Goal: Transaction & Acquisition: Purchase product/service

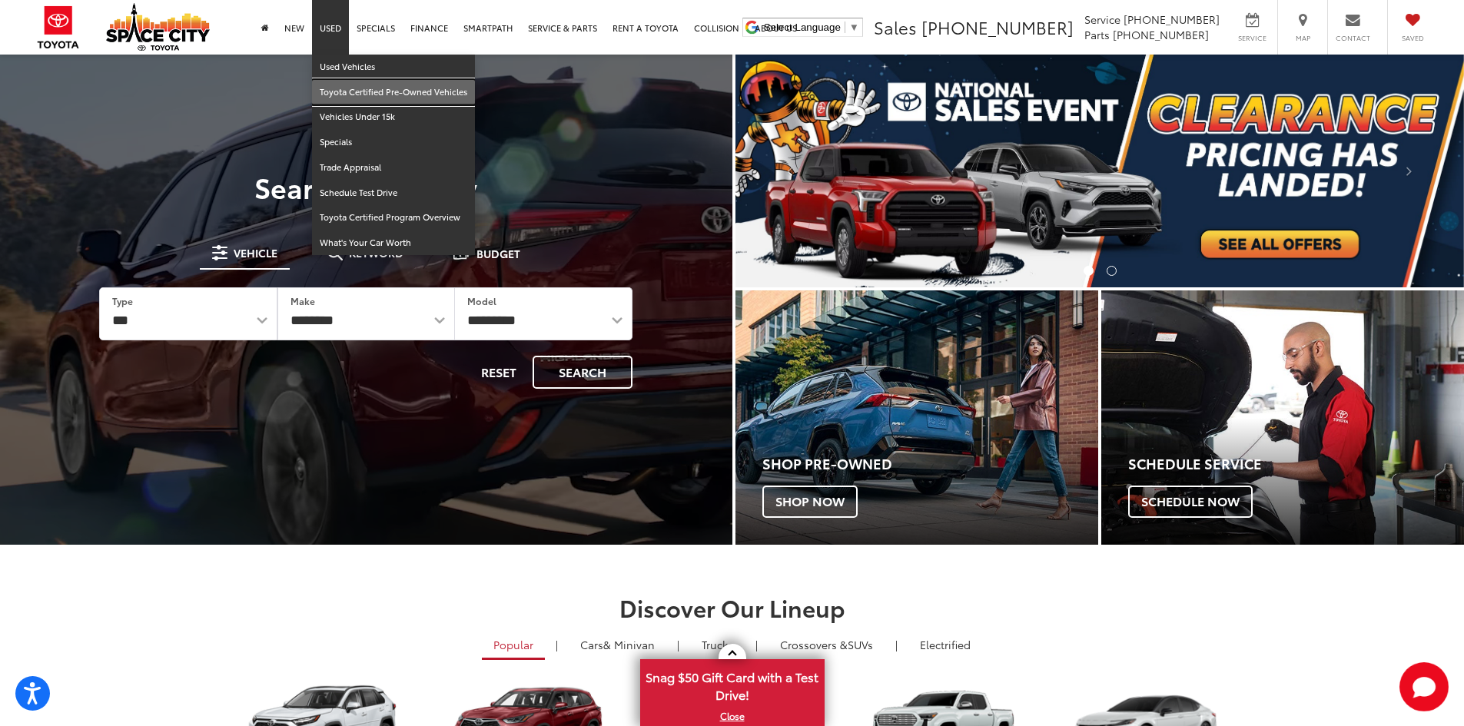
click at [397, 94] on link "Toyota Certified Pre-Owned Vehicles" at bounding box center [393, 92] width 163 height 25
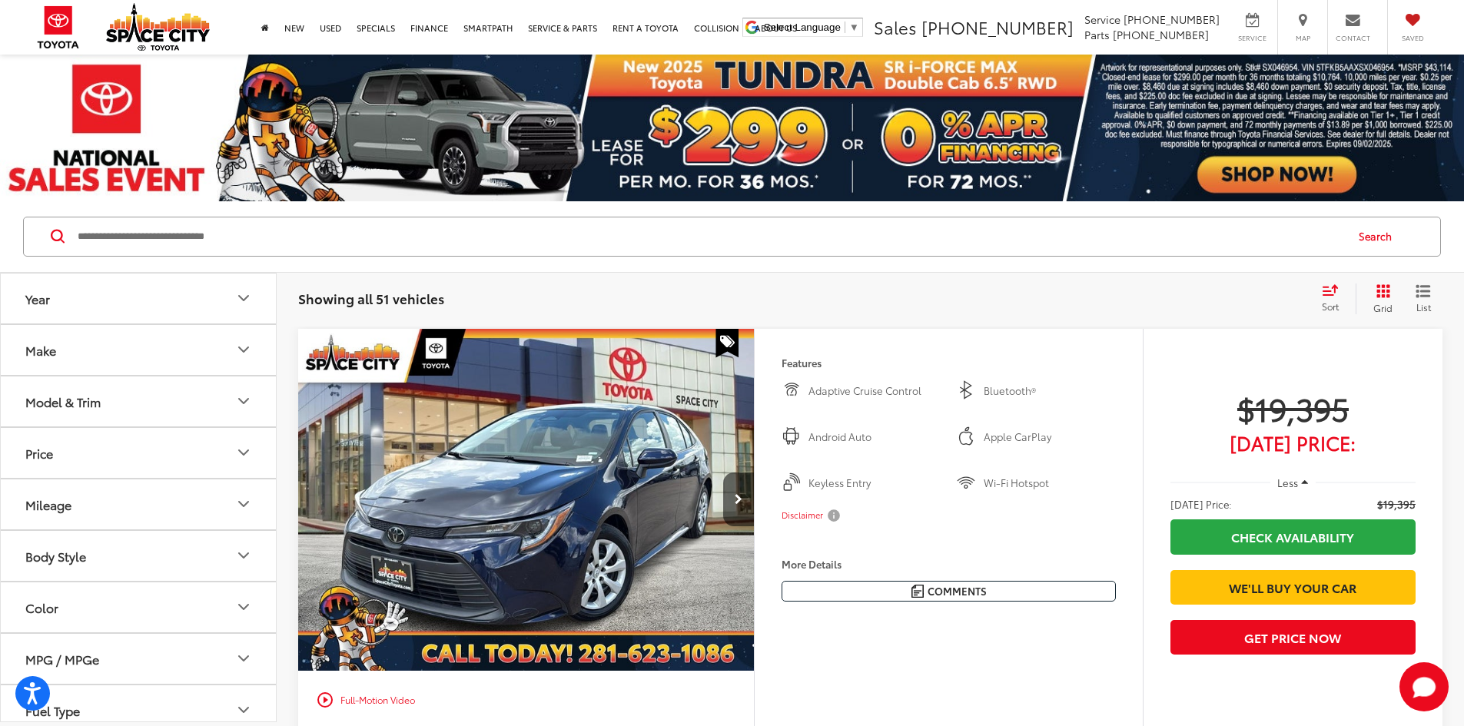
click at [76, 558] on div "Body Style" at bounding box center [55, 556] width 61 height 15
click at [58, 401] on div "Model & Trim" at bounding box center [62, 401] width 75 height 15
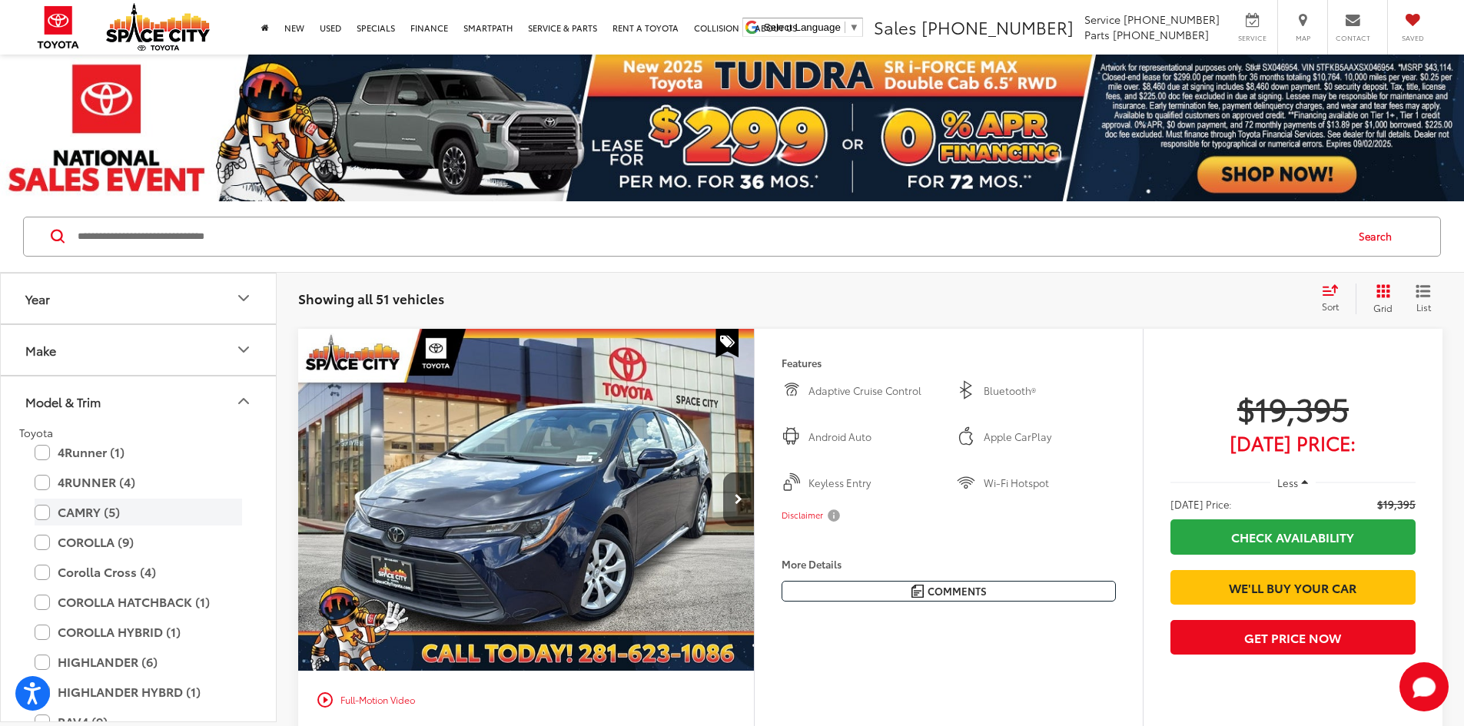
click at [45, 511] on label "CAMRY (5)" at bounding box center [139, 512] width 208 height 27
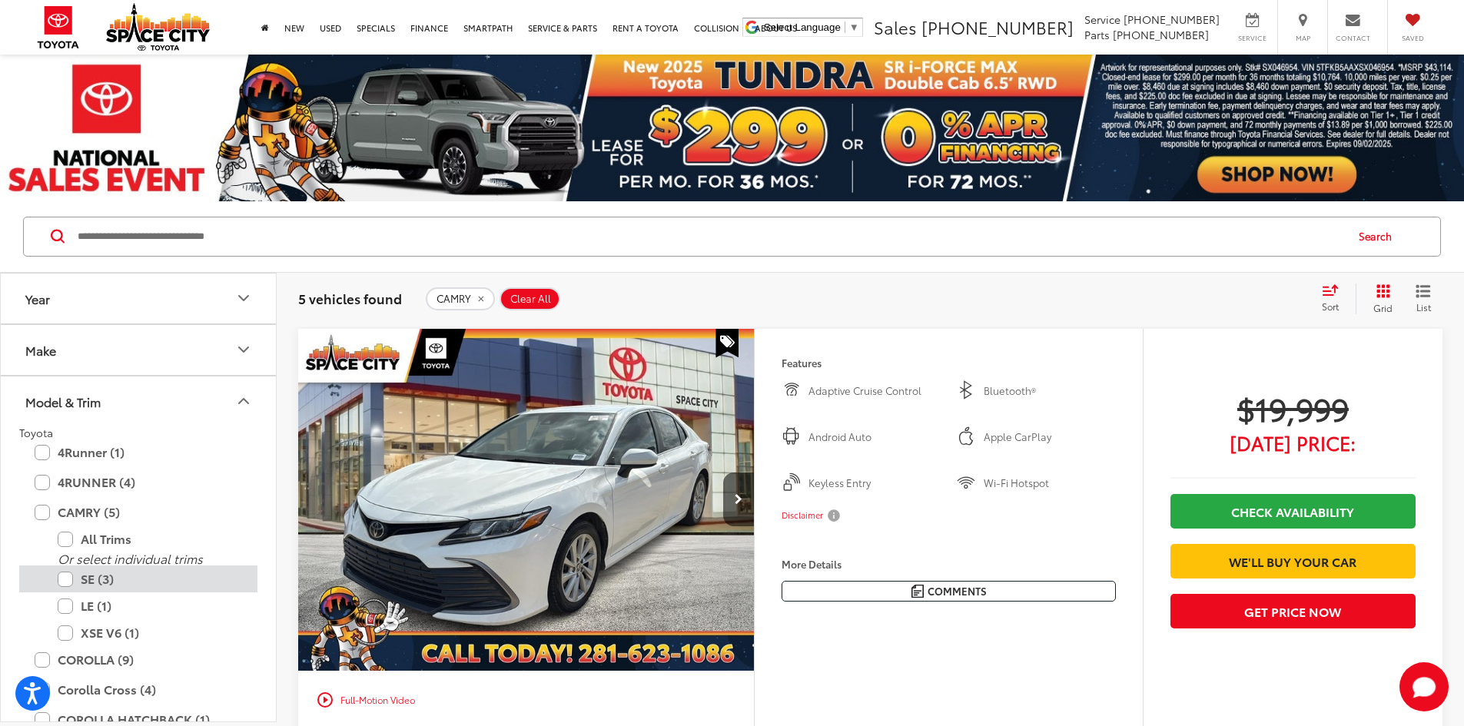
click at [60, 579] on label "SE (3)" at bounding box center [150, 579] width 184 height 27
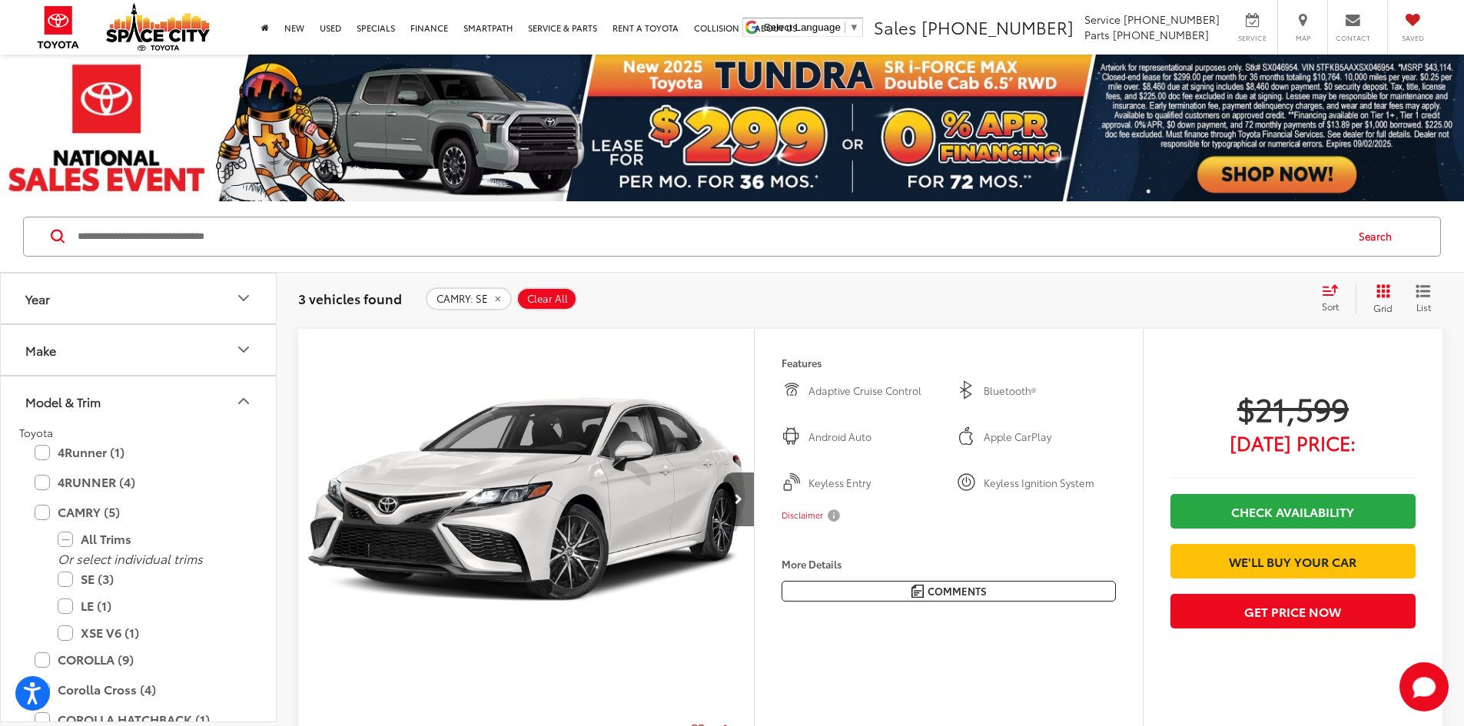
click at [1428, 284] on button "List" at bounding box center [1423, 299] width 38 height 31
click at [1420, 294] on icon "List View" at bounding box center [1423, 291] width 15 height 14
click at [1380, 297] on icon "Grid View" at bounding box center [1383, 291] width 14 height 14
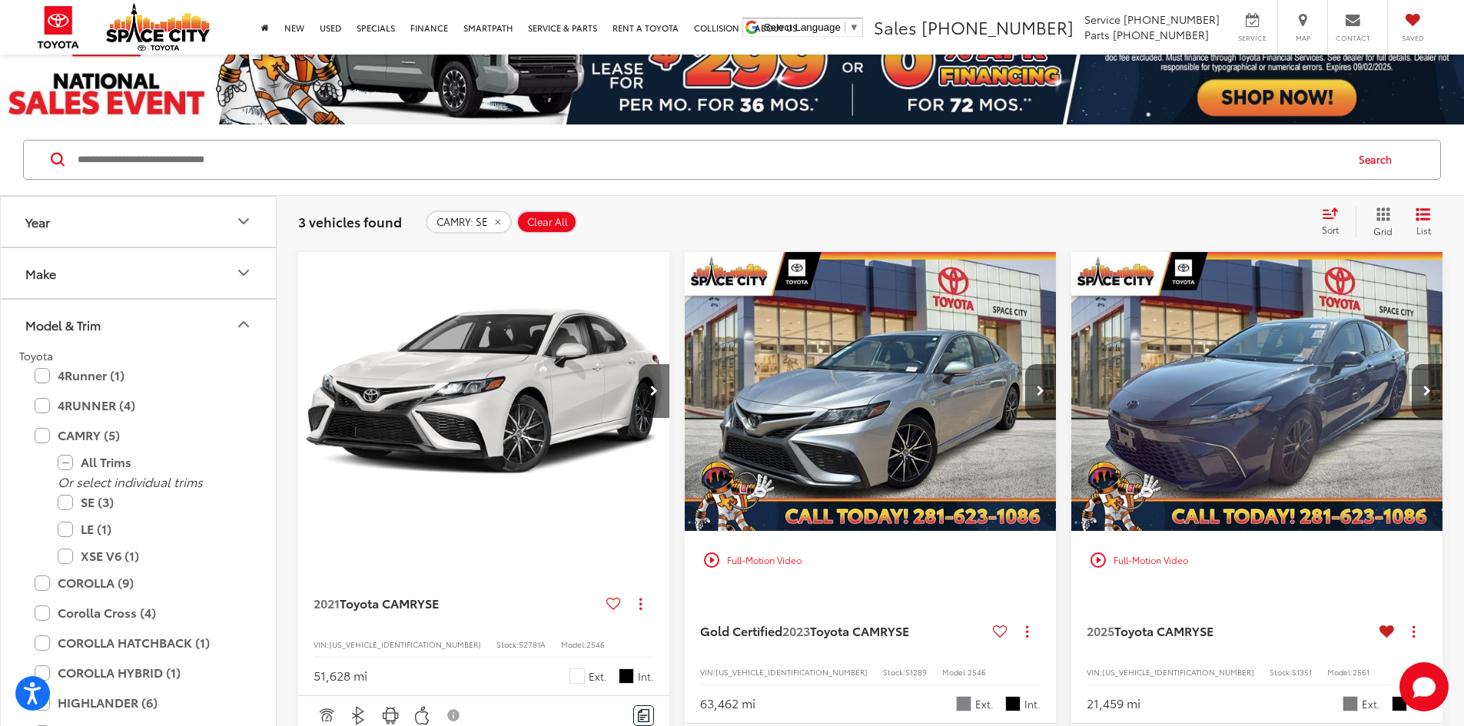
scroll to position [154, 0]
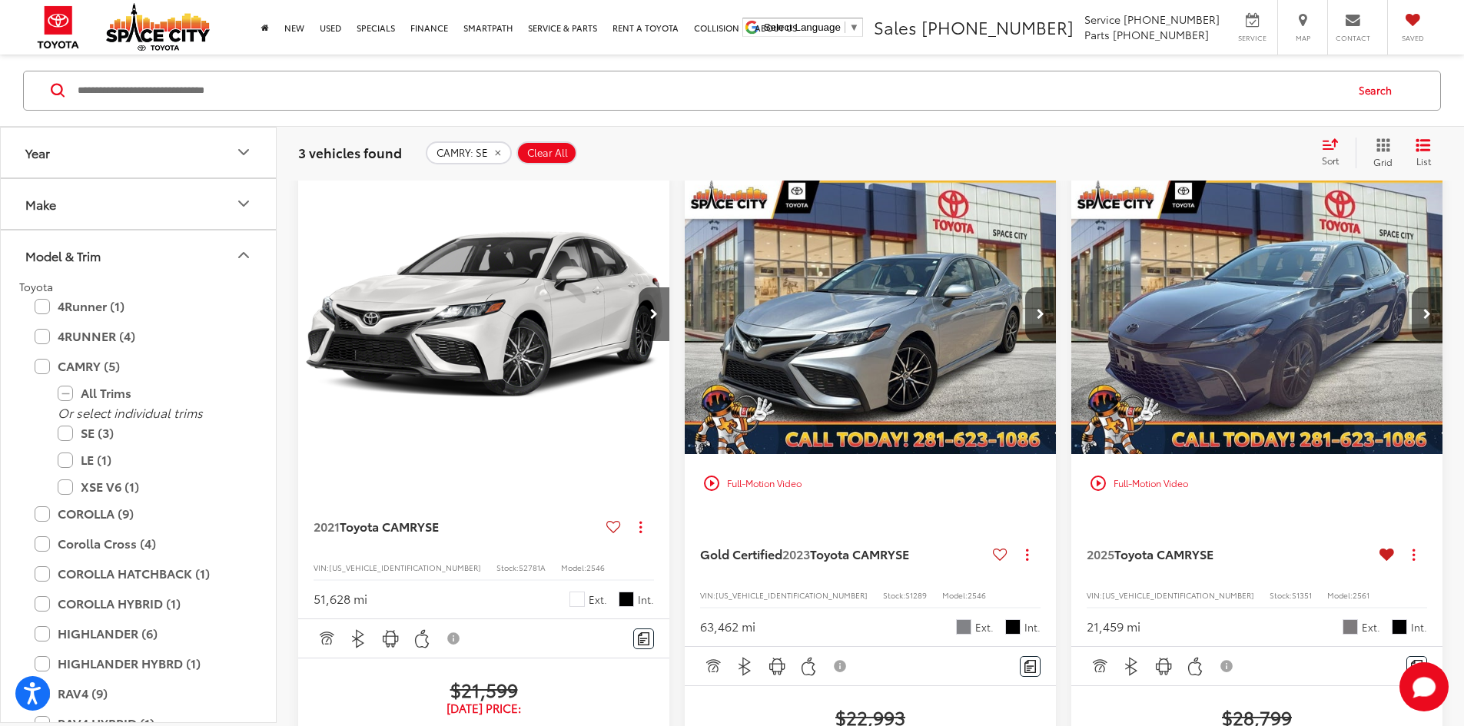
click at [750, 310] on img "2023 Toyota CAMRY SE 0" at bounding box center [871, 315] width 374 height 281
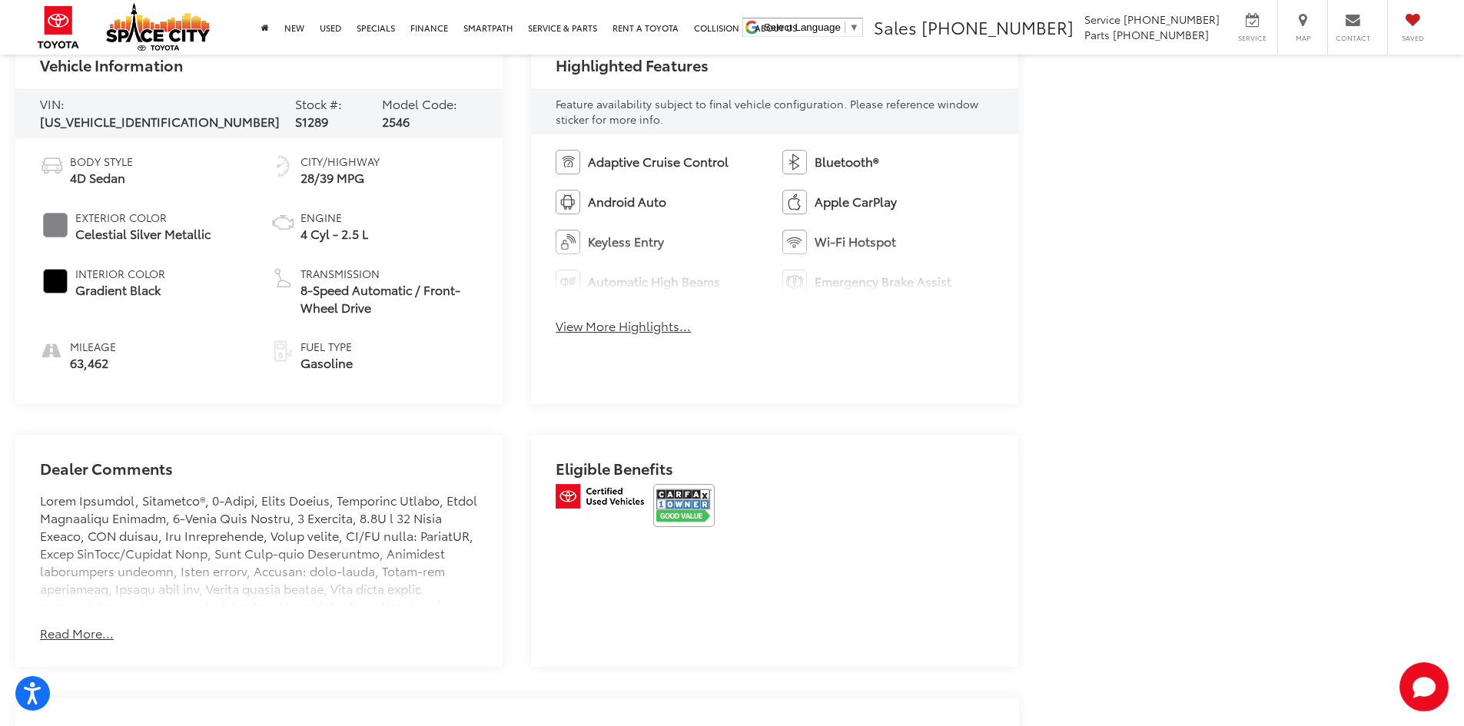
scroll to position [922, 0]
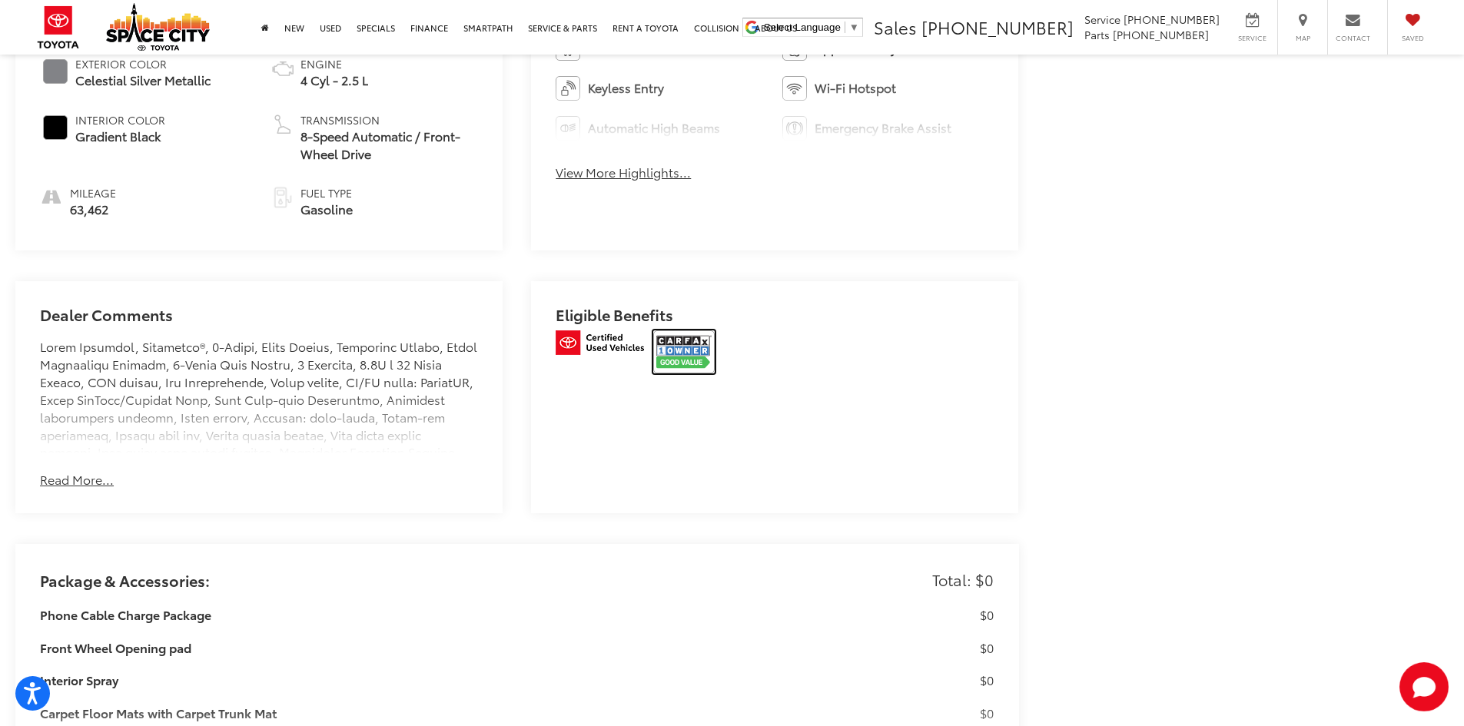
click at [692, 342] on img at bounding box center [683, 351] width 61 height 43
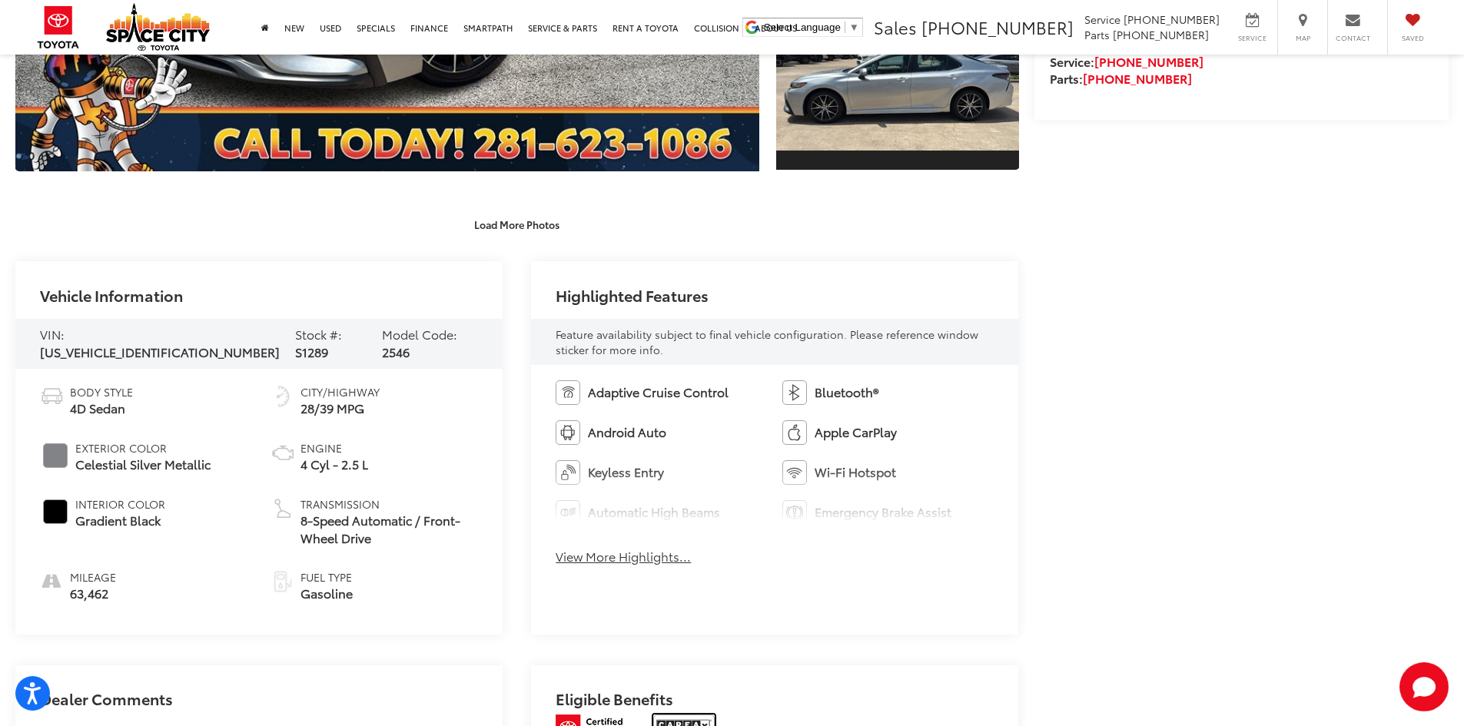
scroll to position [384, 0]
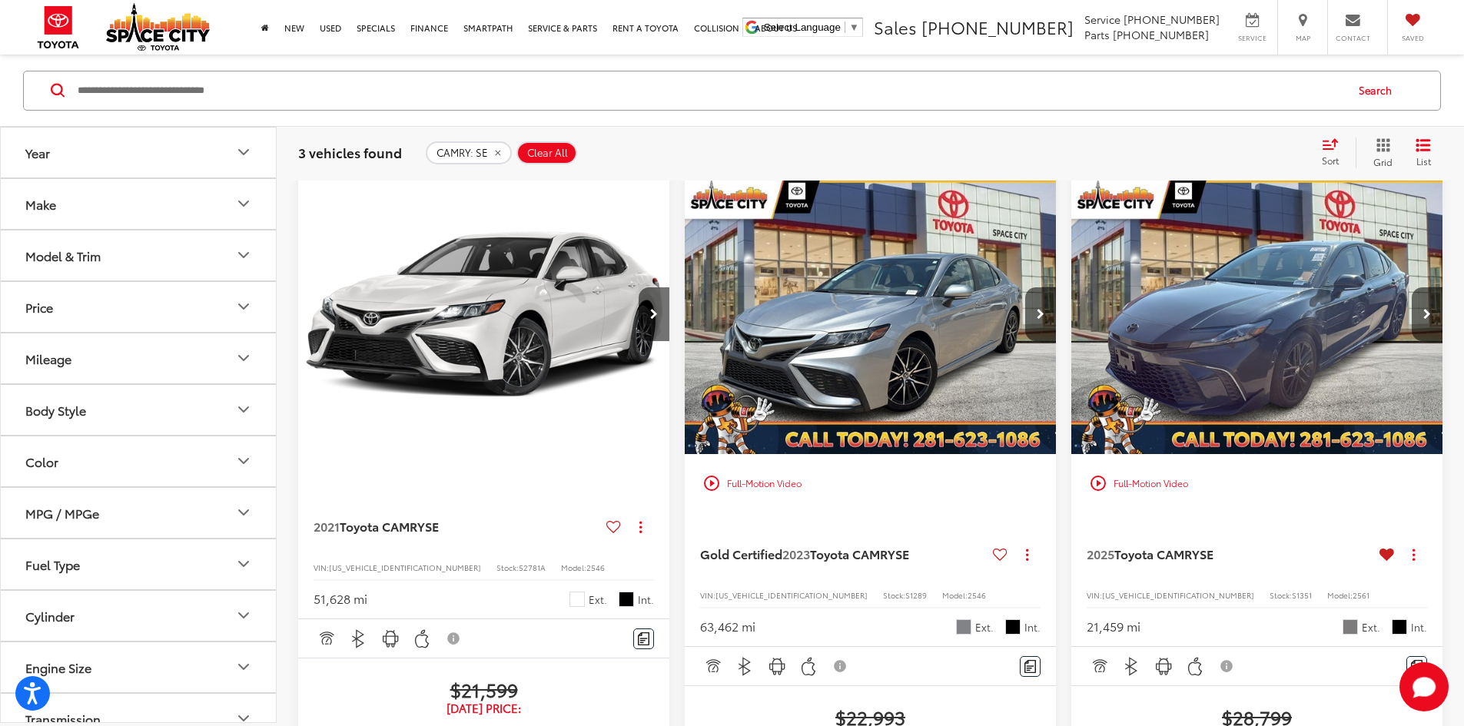
click at [1071, 264] on img "2025 Toyota CAMRY SE 0" at bounding box center [1258, 315] width 374 height 281
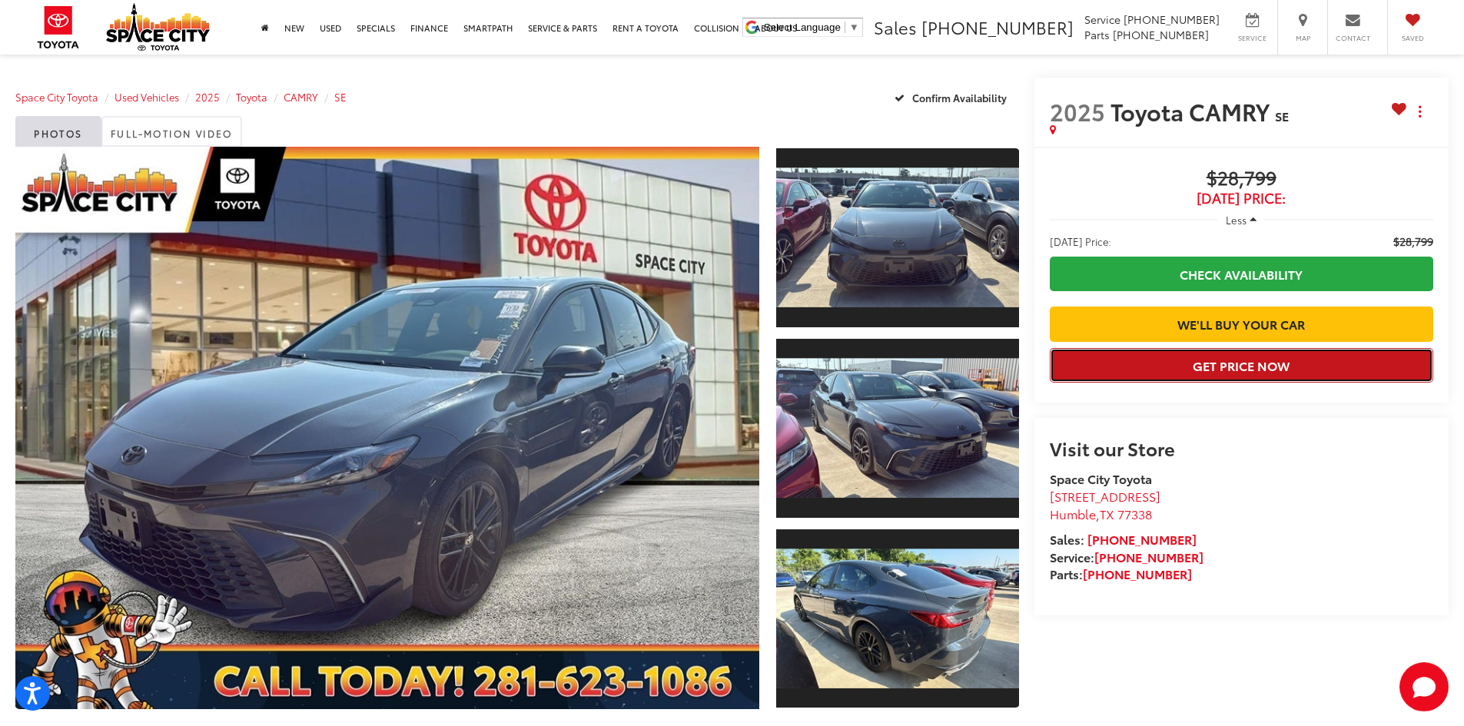
click at [1298, 383] on button "Get Price Now" at bounding box center [1242, 365] width 384 height 35
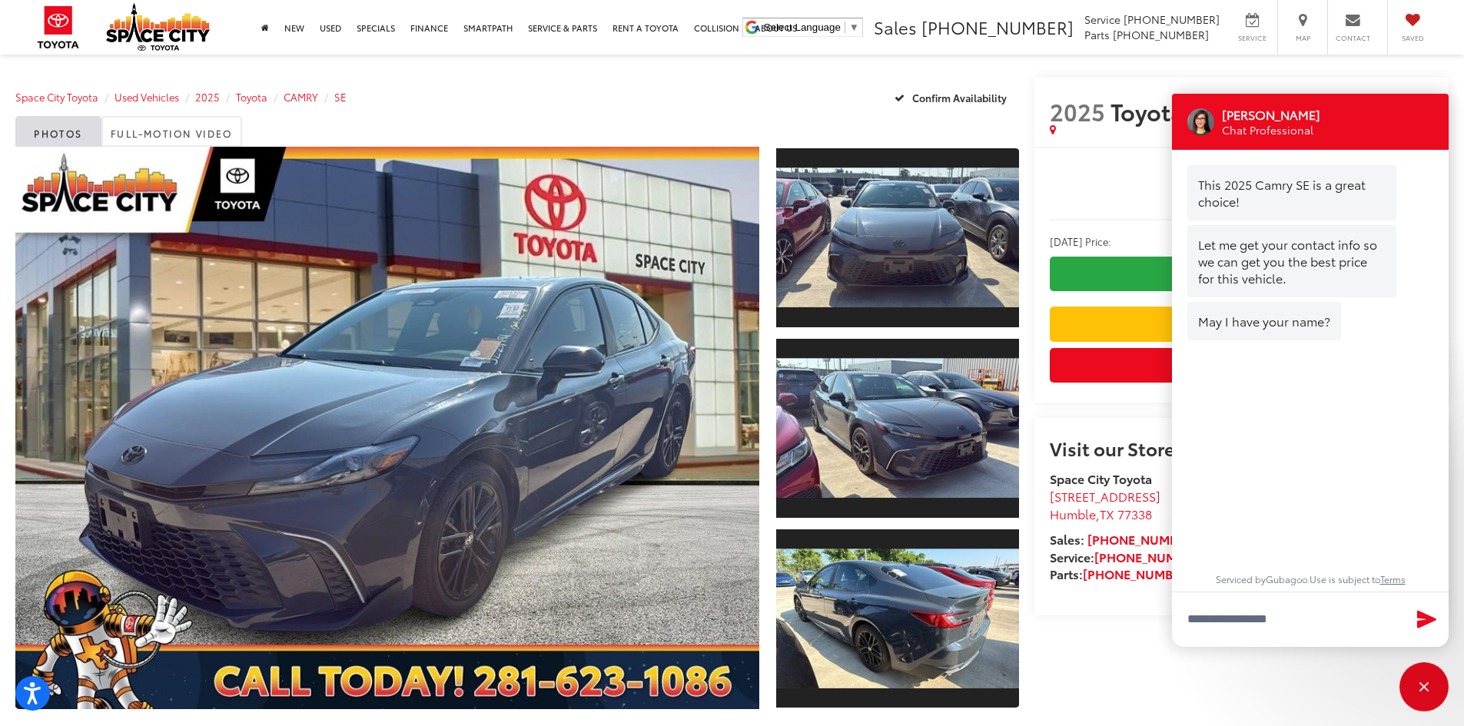
click at [1167, 616] on div "Visit our Store Space City Toyota [STREET_ADDRESS] [GEOGRAPHIC_DATA] Sales: Sal…" at bounding box center [1241, 517] width 415 height 198
drag, startPoint x: 1263, startPoint y: 693, endPoint x: 1290, endPoint y: 678, distance: 31.0
click at [1268, 691] on div "2025 Toyota CAMRY SE Copy Link Share Print Buy $28,799 [DATE] Price: Less [DATE…" at bounding box center [1234, 414] width 430 height 672
click at [1418, 686] on div "Close" at bounding box center [1424, 686] width 49 height 49
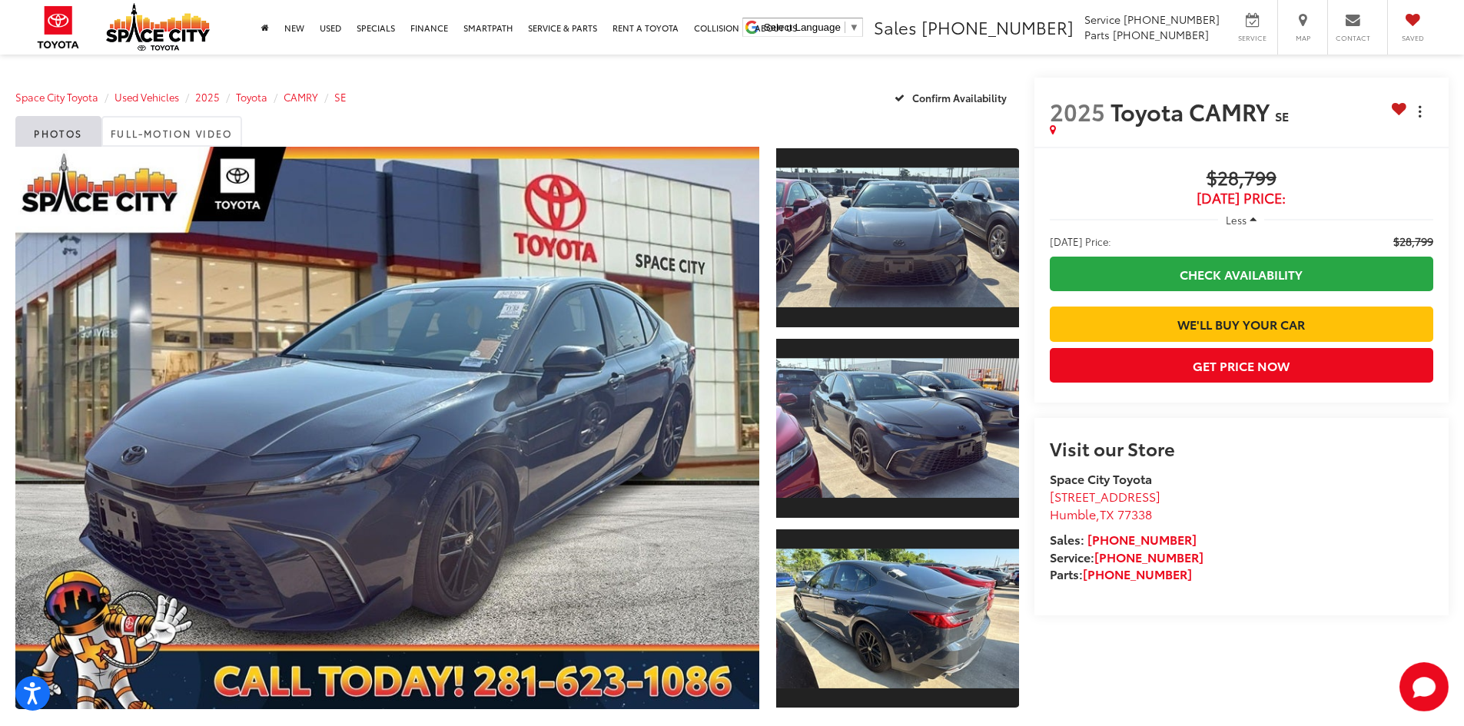
click at [1423, 107] on button "Actions" at bounding box center [1419, 111] width 27 height 27
